Goal: Obtain resource: Download file/media

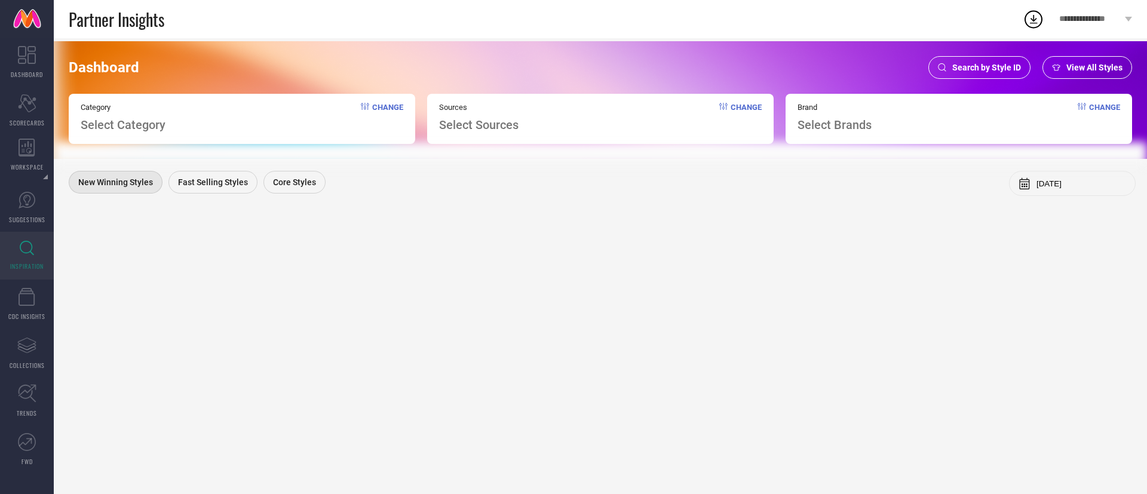
click at [978, 57] on div "Search by Style ID" at bounding box center [980, 67] width 102 height 23
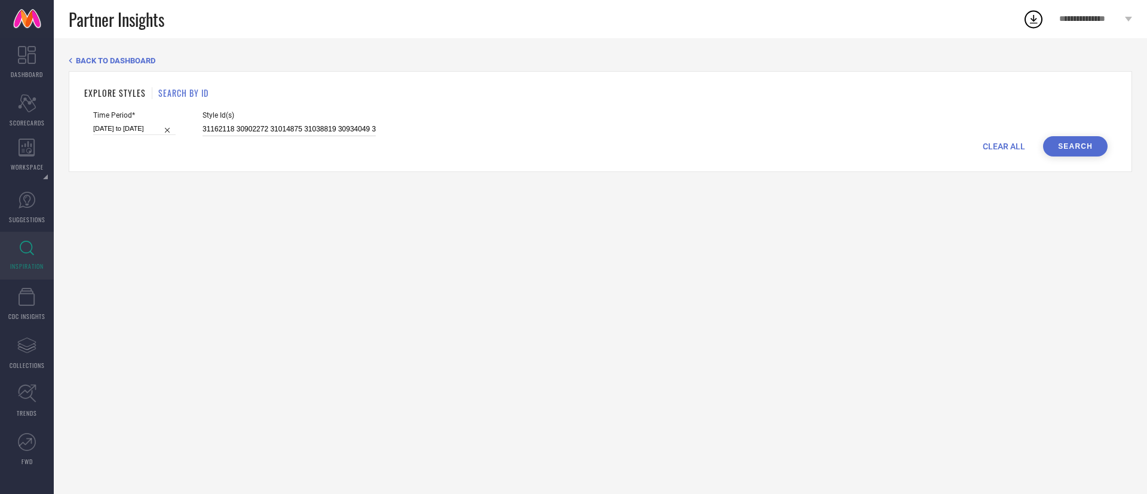
click at [301, 132] on input "31162118 30902272 31014875 31038819 30934049 31162143 31011309 30666057 3101489…" at bounding box center [289, 130] width 173 height 14
paste input "36452976 36190416 36363772 36196173 36364389 36387877 36387852 35518418 3602177…"
type input "36452976 36190416 36363772 36196173 36364389 36387877 36387852 35518418 3602177…"
select select "8"
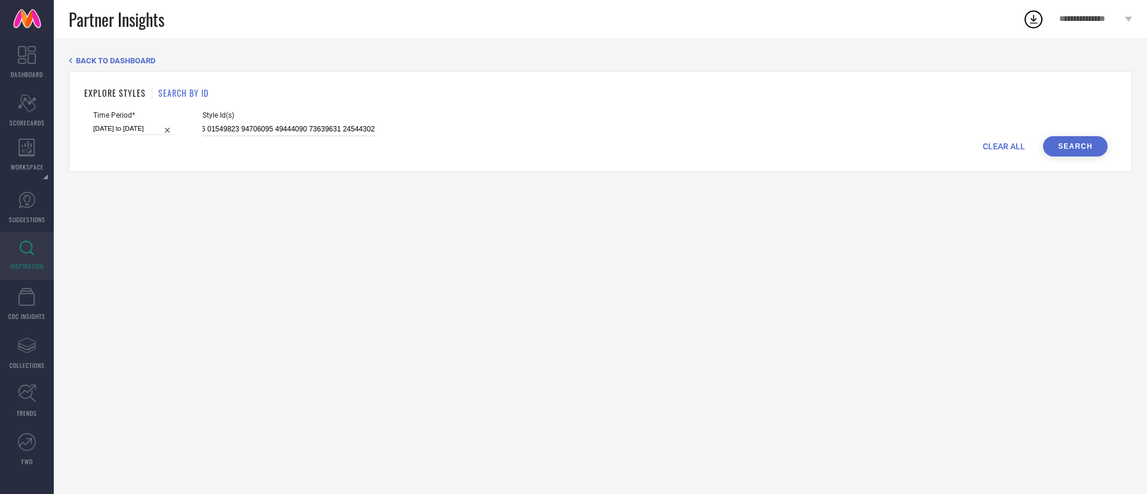
select select "2024"
select select "9"
select select "2024"
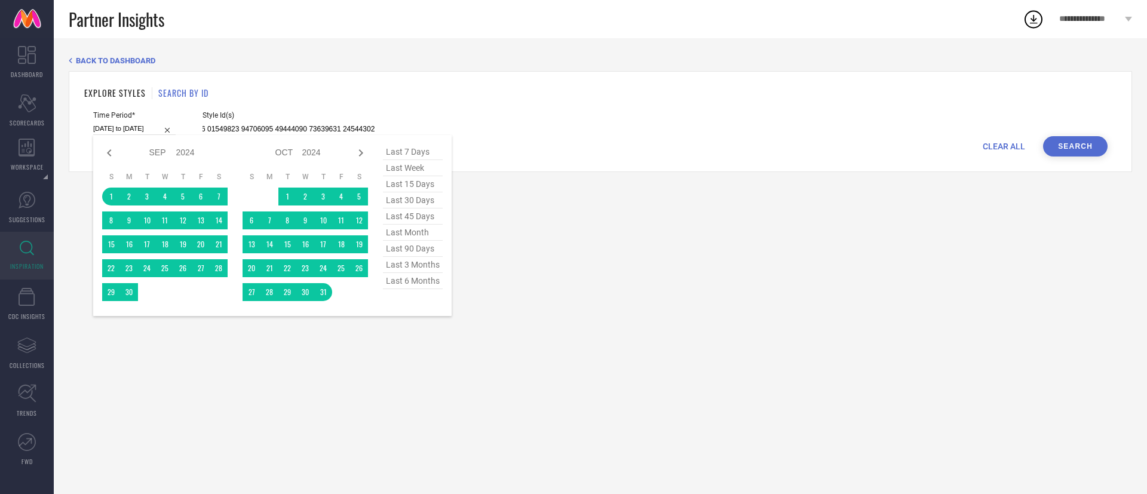
click at [134, 125] on input "[DATE] to [DATE]" at bounding box center [134, 129] width 82 height 13
type input "36452976 36190416 36363772 36196173 36364389 36387877 36387852 35518418 3602177…"
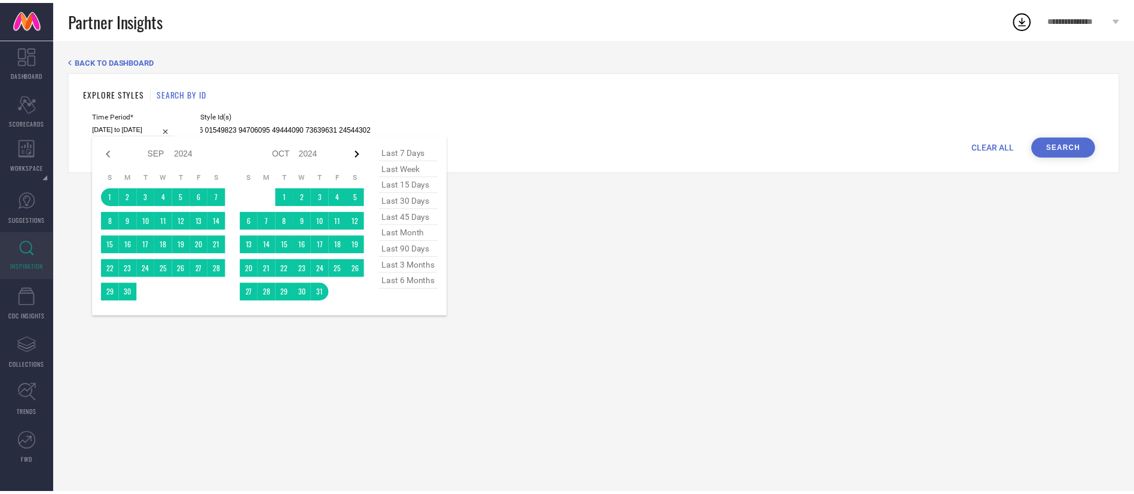
scroll to position [0, 0]
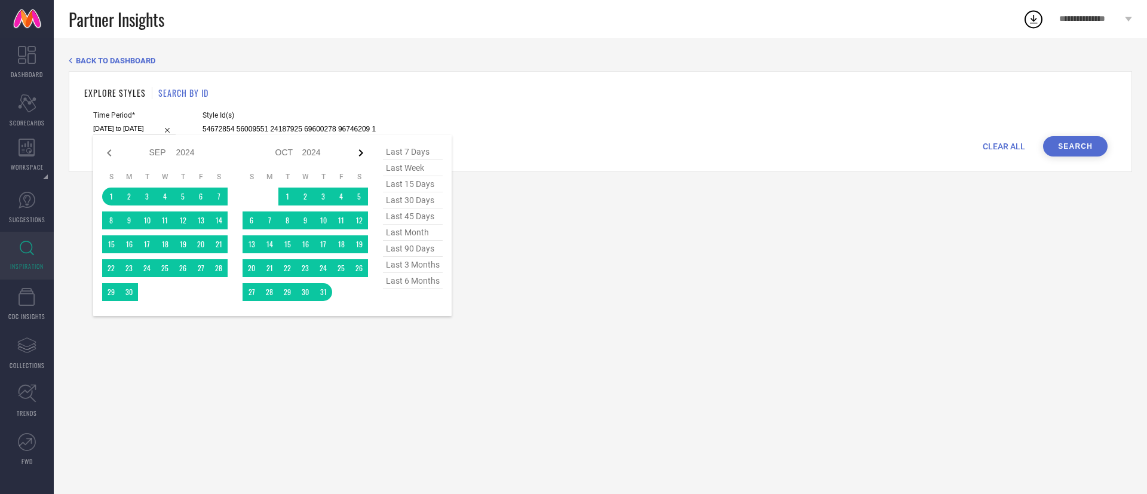
click at [363, 157] on icon at bounding box center [361, 153] width 14 height 14
select select "9"
select select "2024"
select select "10"
select select "2024"
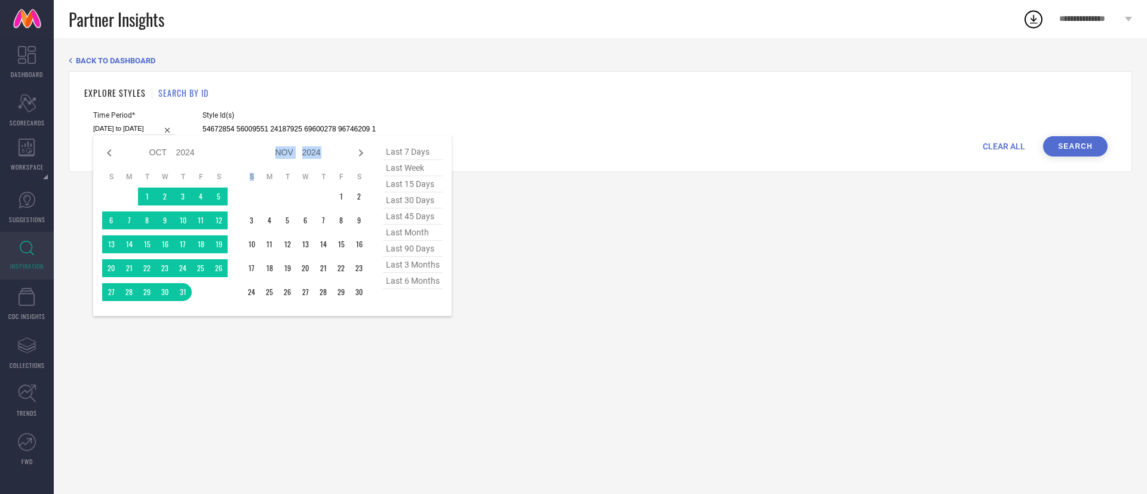
click at [363, 157] on icon at bounding box center [361, 153] width 14 height 14
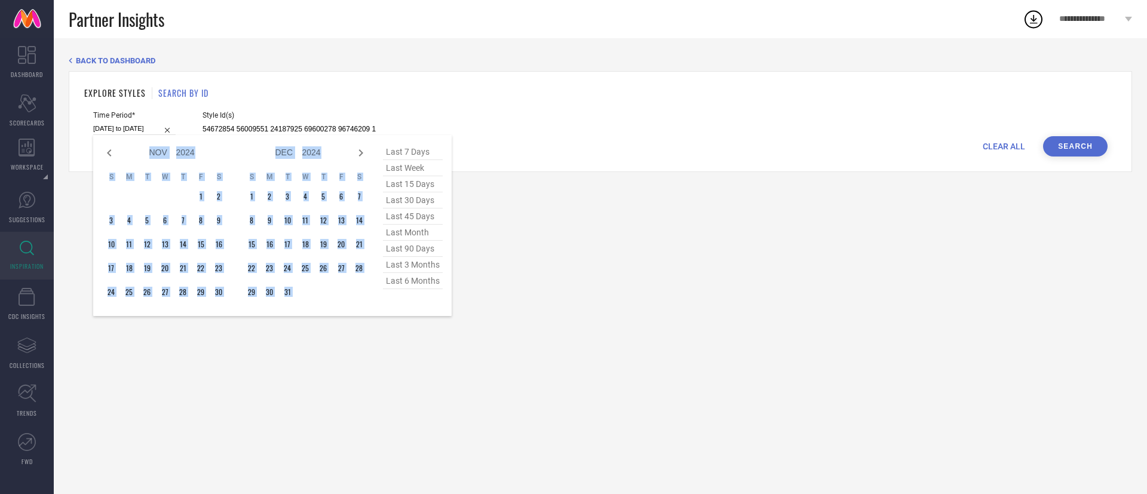
click at [363, 157] on icon at bounding box center [361, 153] width 14 height 14
select select "2025"
select select "1"
select select "2025"
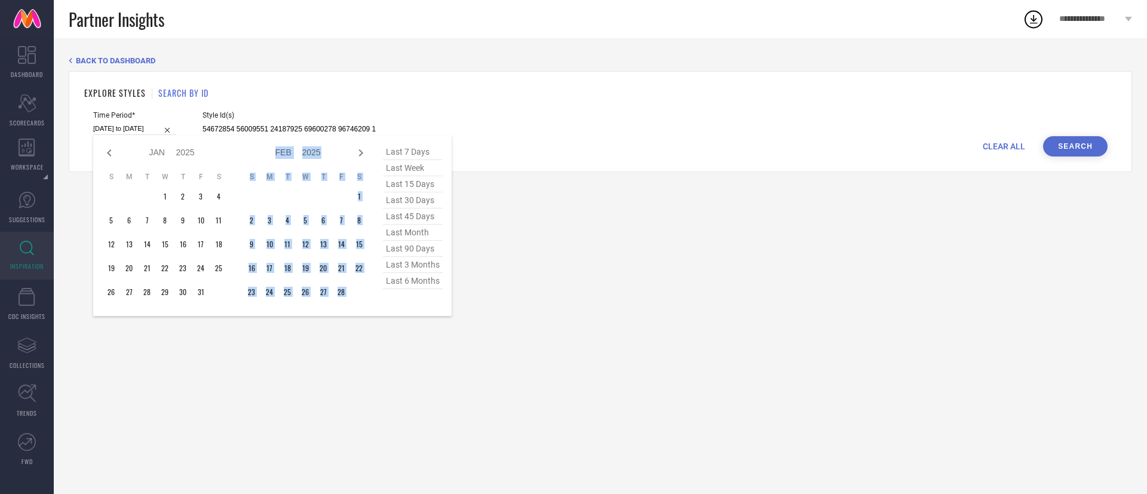
click at [363, 157] on icon at bounding box center [361, 153] width 14 height 14
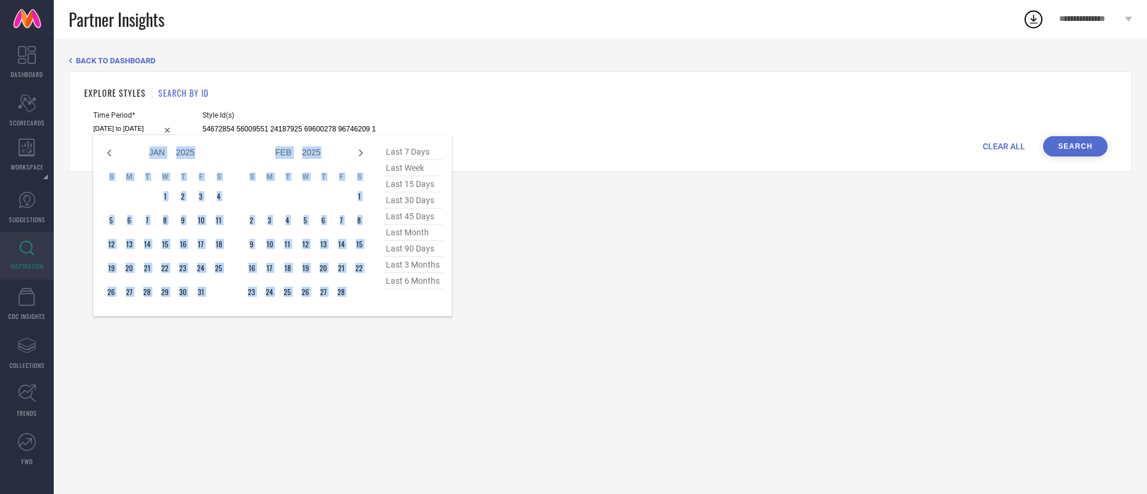
select select "2"
select select "2025"
select select "3"
select select "2025"
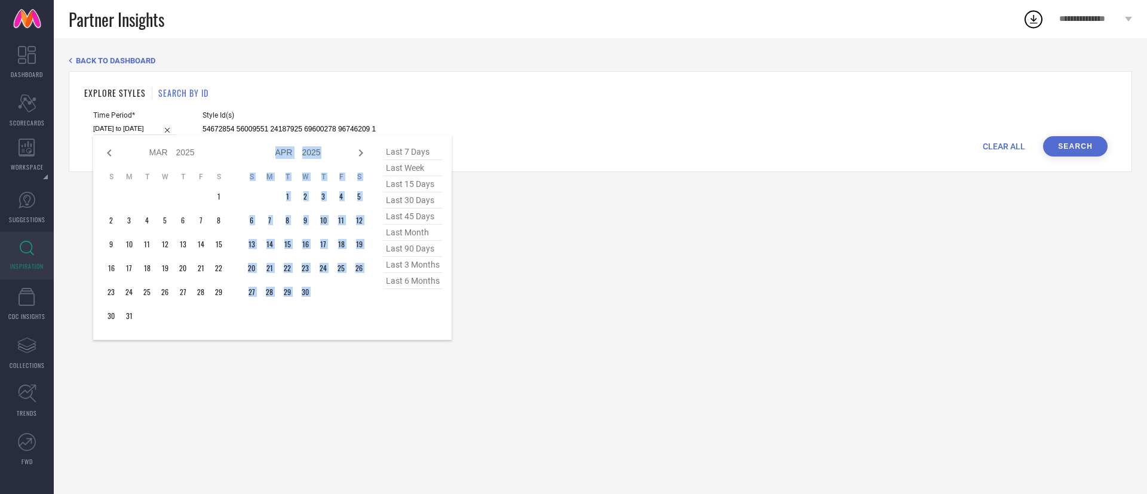
click at [363, 157] on icon at bounding box center [361, 153] width 14 height 14
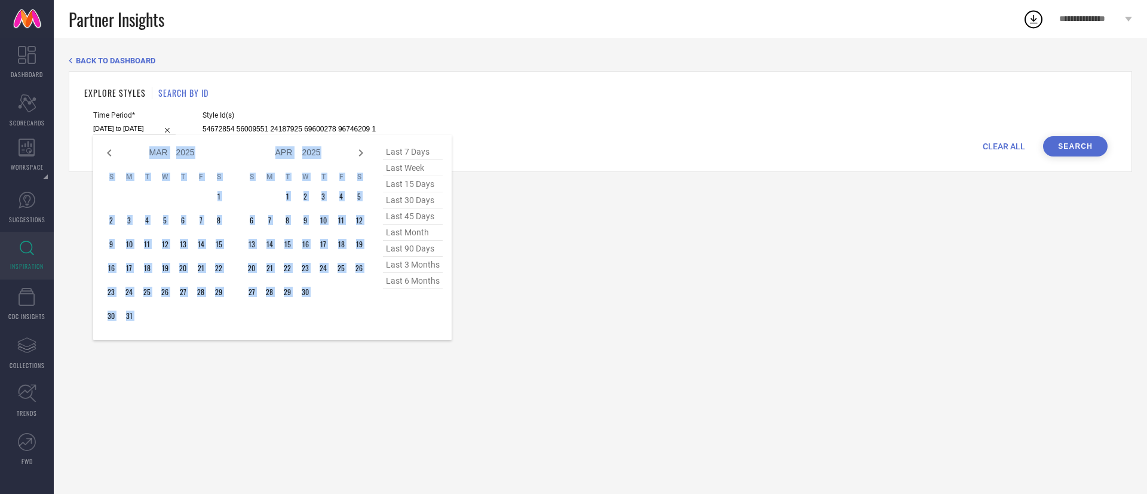
select select "3"
select select "2025"
select select "4"
select select "2025"
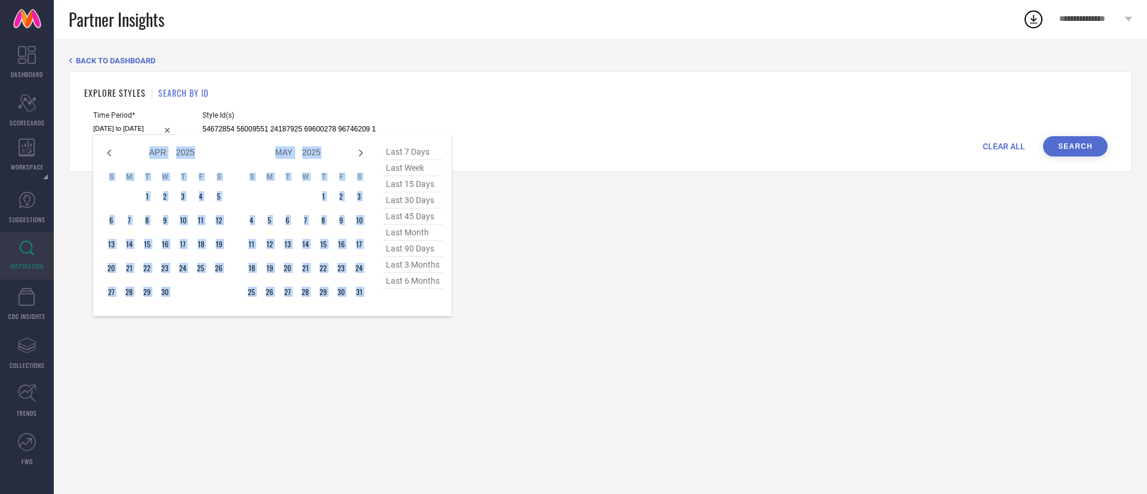
click at [363, 157] on icon at bounding box center [361, 153] width 14 height 14
select select "5"
select select "2025"
select select "6"
select select "2025"
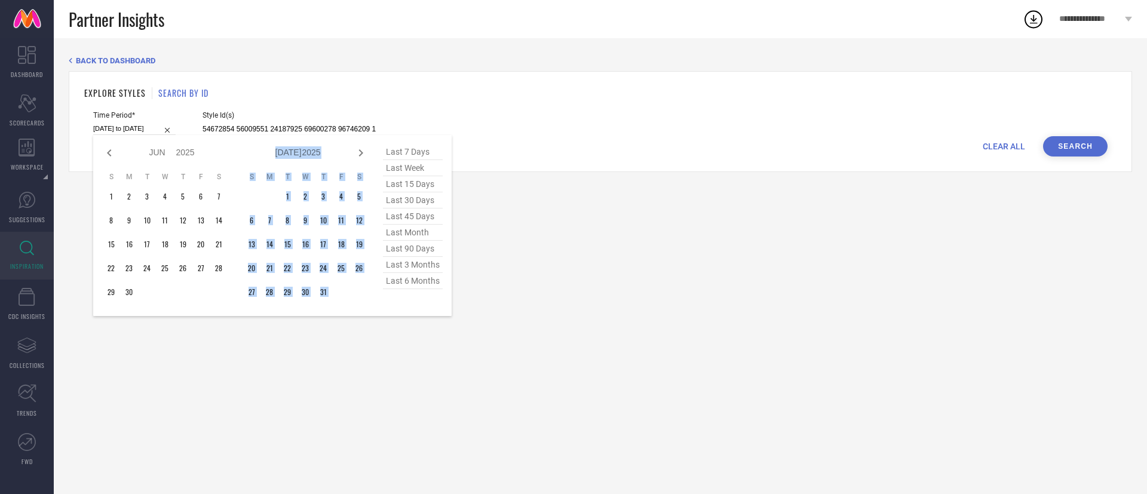
click at [363, 157] on icon at bounding box center [361, 153] width 14 height 14
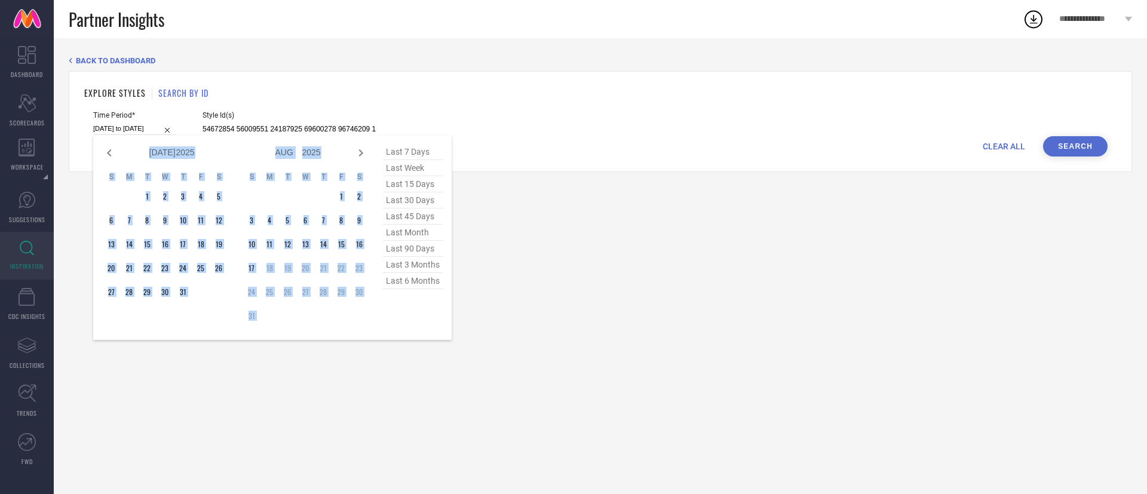
click at [363, 157] on icon at bounding box center [361, 153] width 14 height 14
select select "8"
select select "2025"
select select "9"
select select "2025"
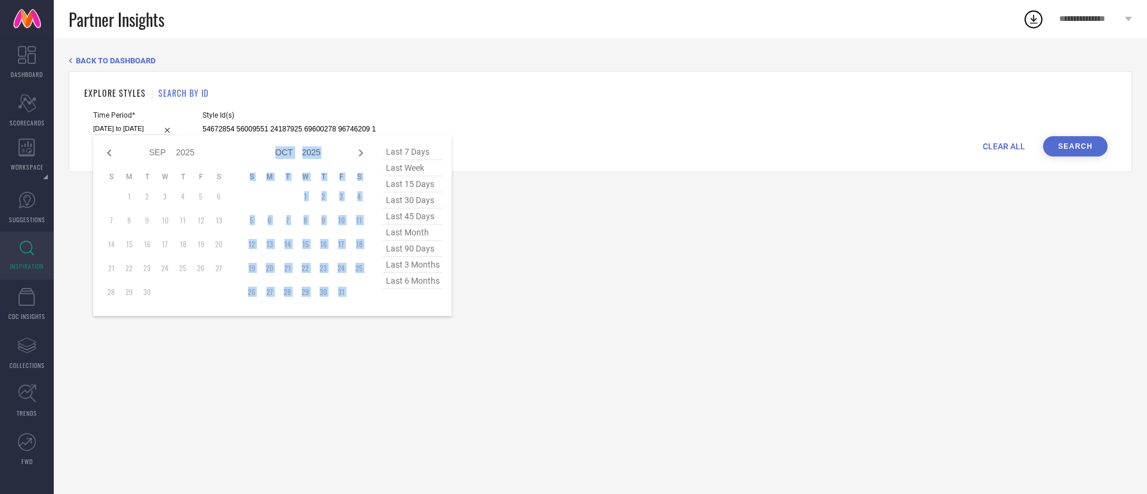
click at [363, 157] on icon at bounding box center [361, 153] width 14 height 14
select select "9"
select select "2025"
select select "10"
select select "2025"
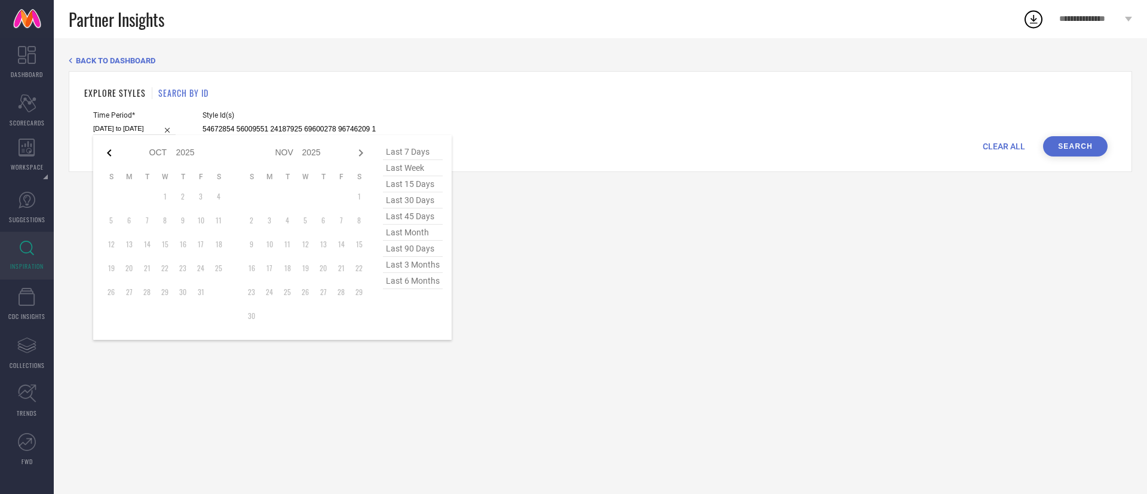
click at [108, 158] on icon at bounding box center [109, 153] width 14 height 14
select select "8"
select select "2025"
select select "9"
select select "2025"
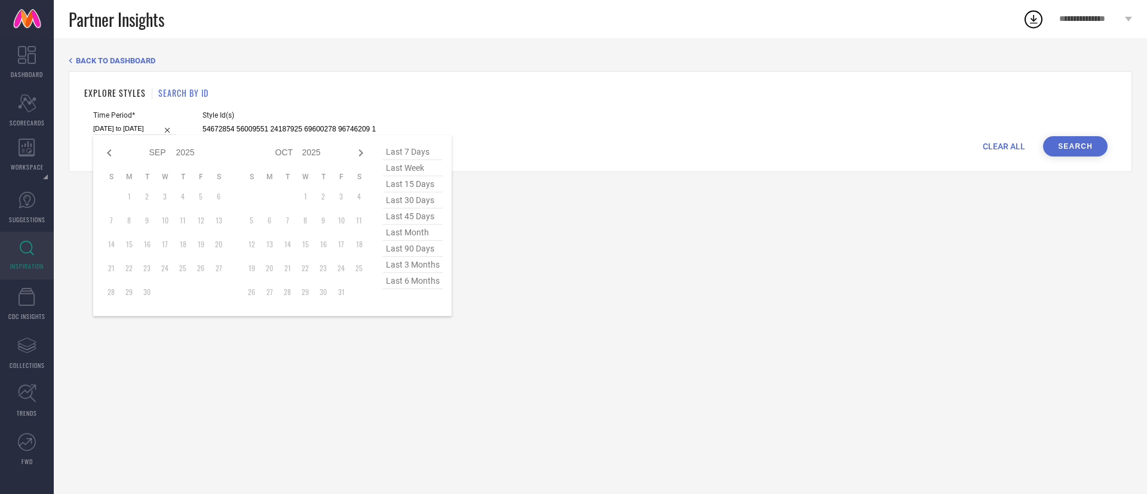
click at [108, 158] on icon at bounding box center [109, 153] width 14 height 14
select select "7"
select select "2025"
select select "8"
select select "2025"
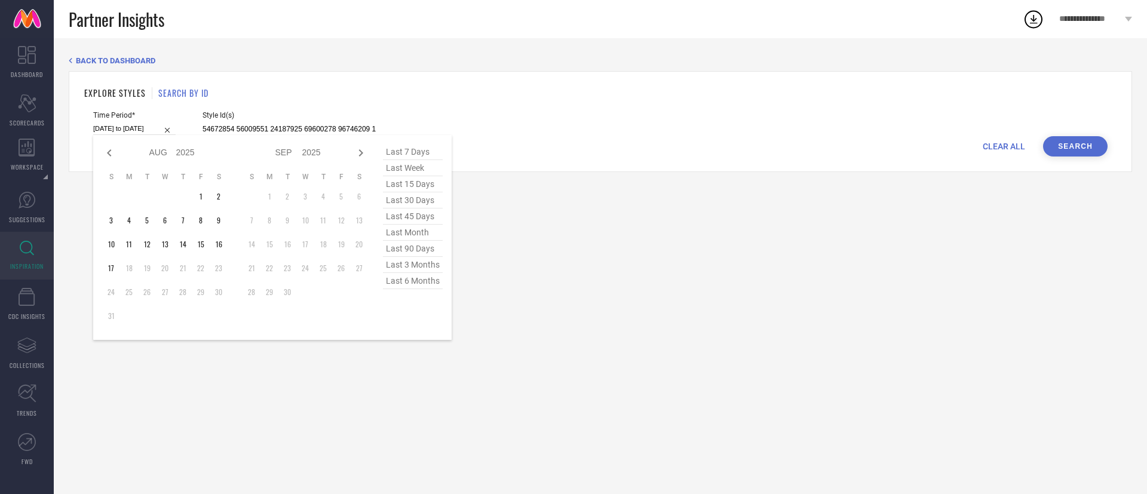
click at [108, 158] on icon at bounding box center [109, 153] width 14 height 14
select select "6"
select select "2025"
select select "7"
select select "2025"
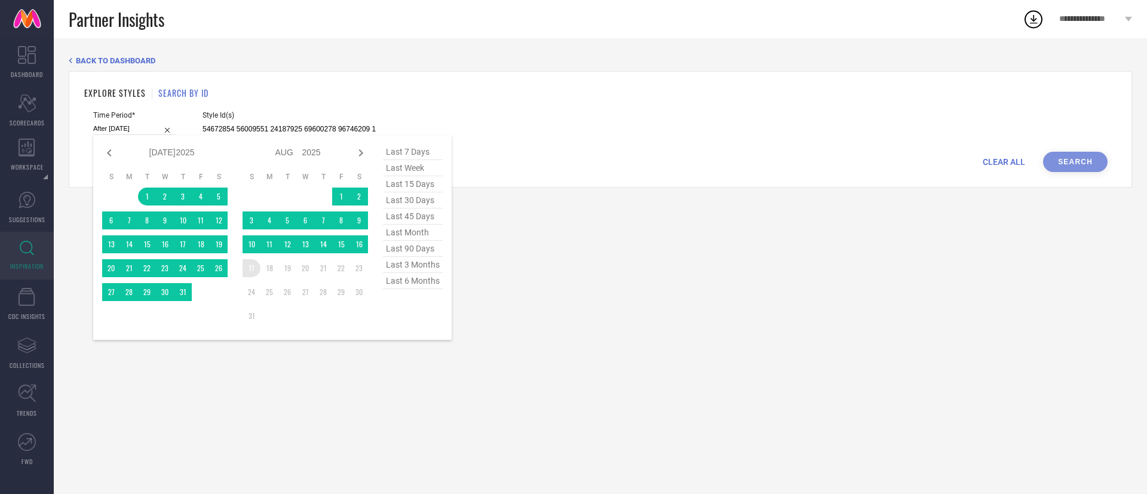
drag, startPoint x: 147, startPoint y: 198, endPoint x: 249, endPoint y: 267, distance: 122.8
click at [249, 267] on div "Jan Feb Mar Apr May Jun [DATE] Aug Sep Oct Nov [DATE] 2016 2017 2018 2019 2020 …" at bounding box center [235, 237] width 266 height 187
type input "[DATE] to [DATE]"
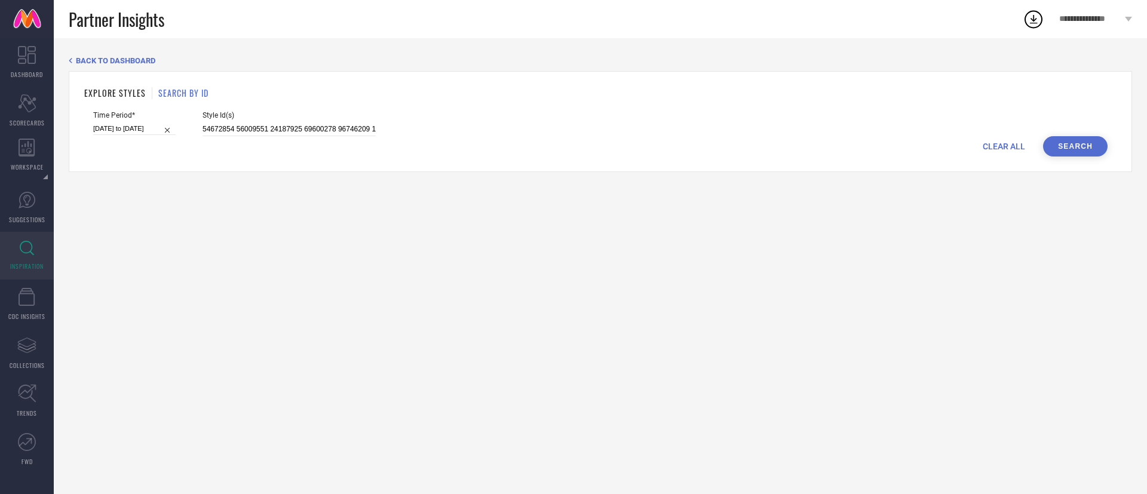
click at [1080, 148] on button "Search" at bounding box center [1075, 146] width 65 height 20
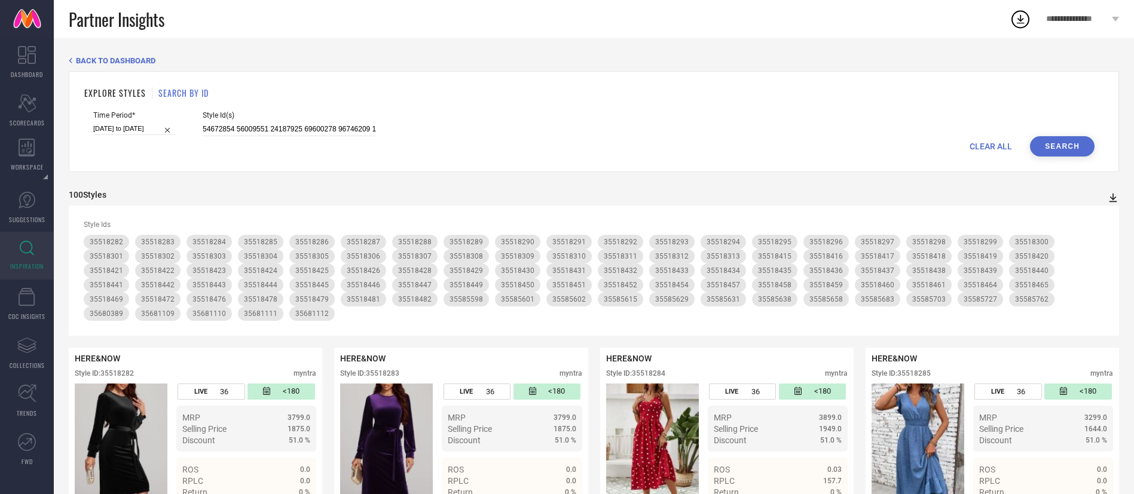
click at [1112, 197] on icon at bounding box center [1113, 198] width 12 height 12
click at [1097, 219] on span "PDF" at bounding box center [1100, 219] width 14 height 8
